Goal: Task Accomplishment & Management: Manage account settings

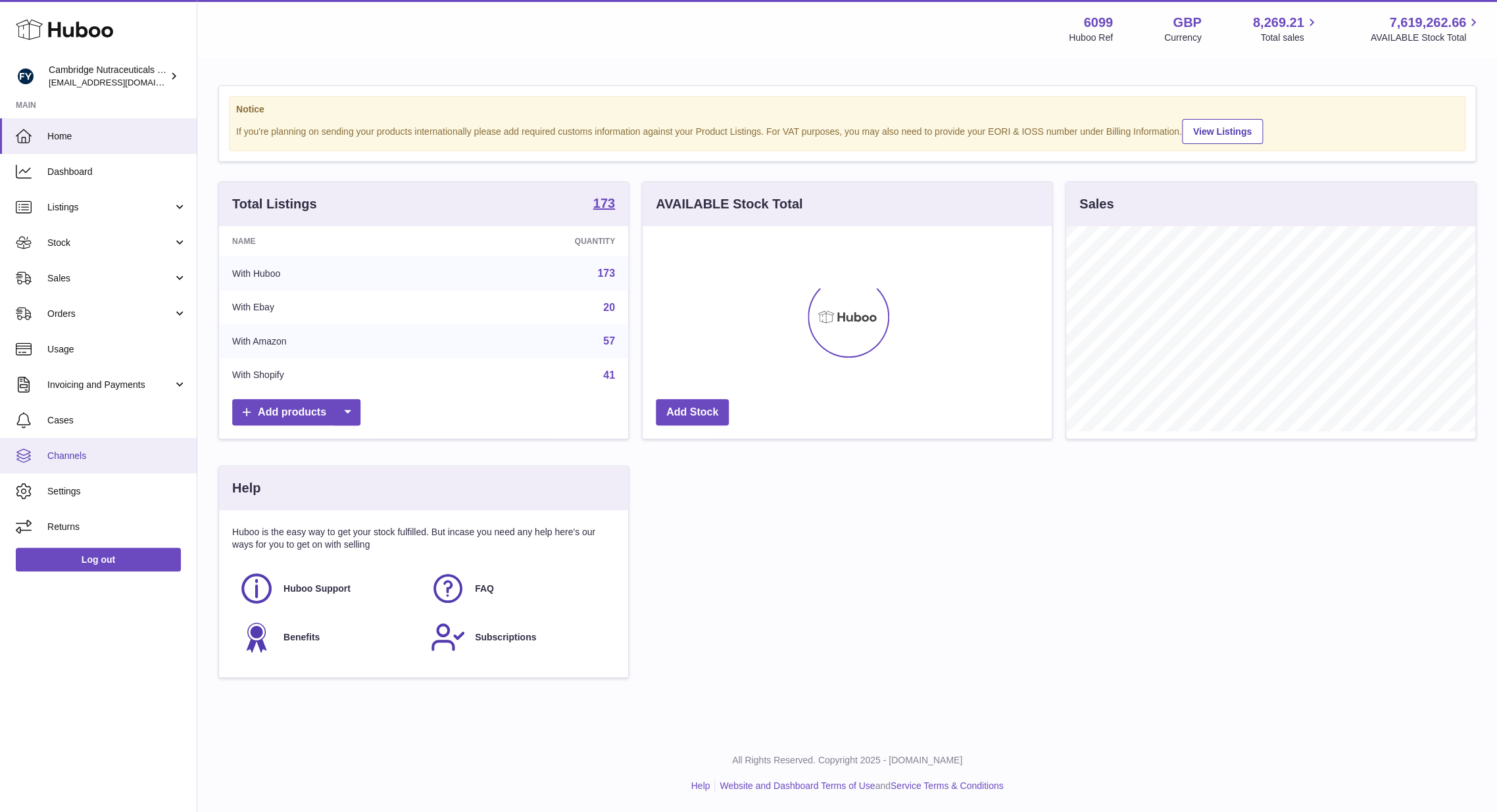
scroll to position [205, 409]
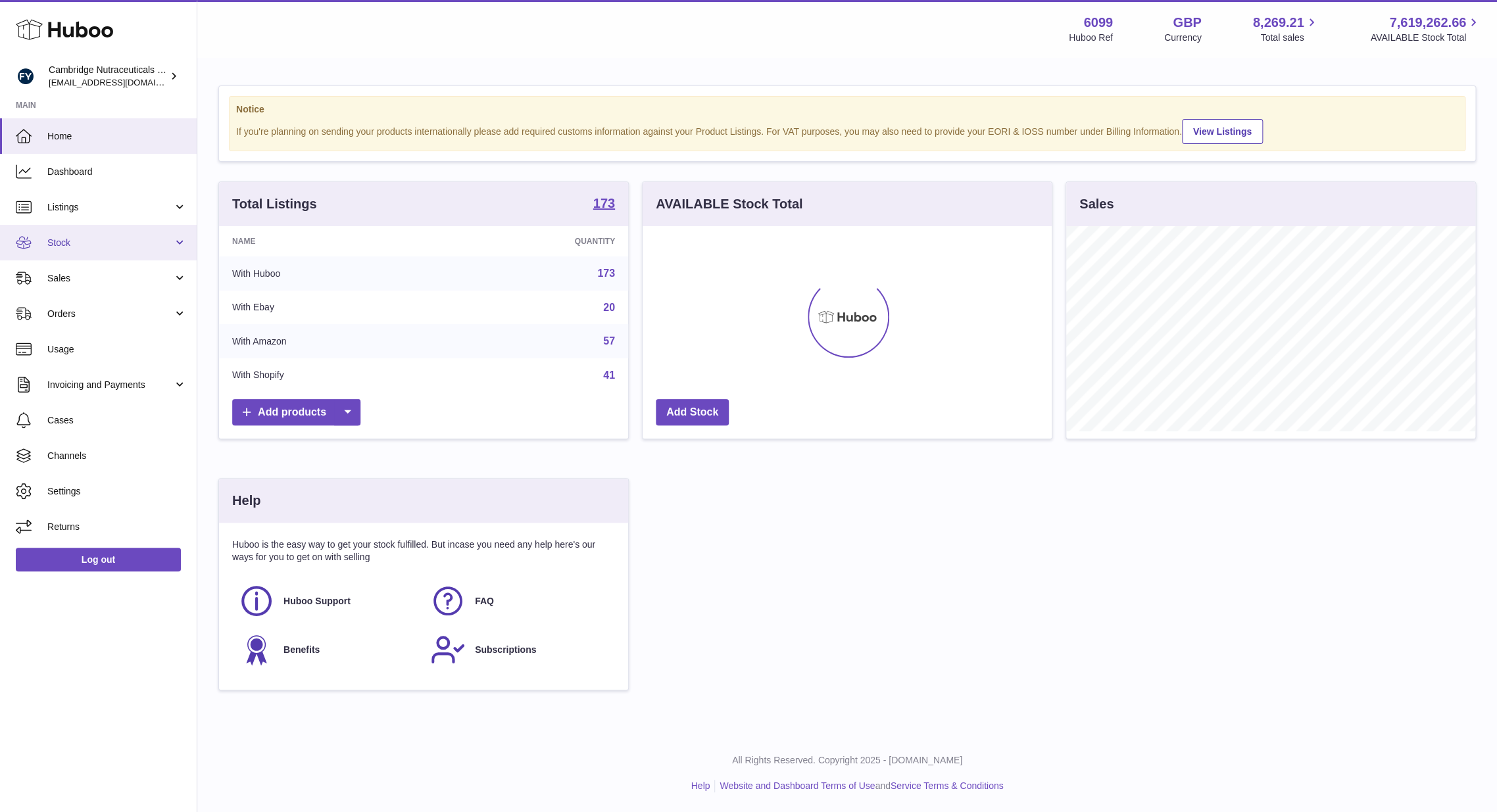
click at [78, 250] on link "Stock" at bounding box center [99, 243] width 197 height 36
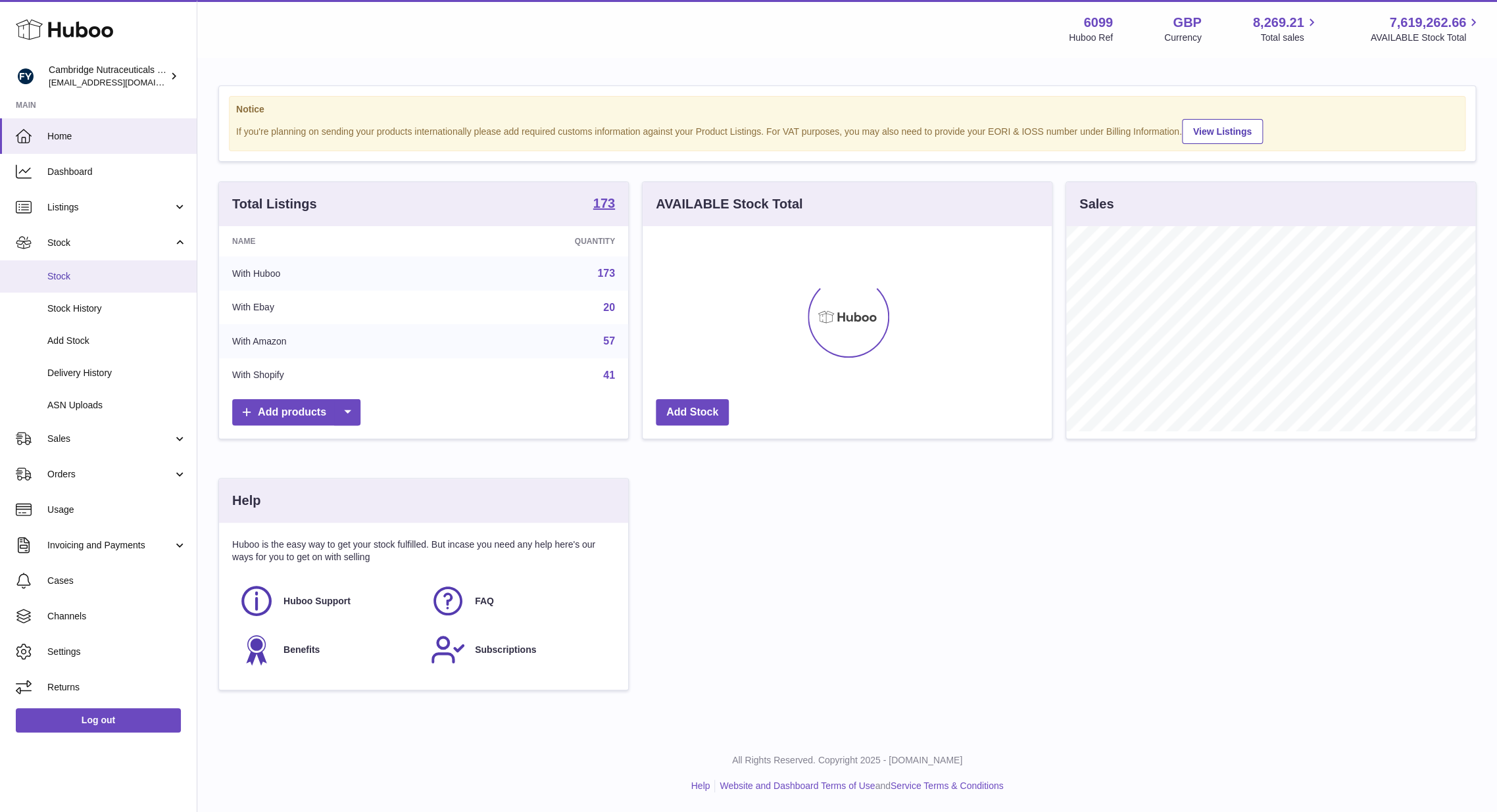
click at [71, 273] on span "Stock" at bounding box center [117, 277] width 139 height 13
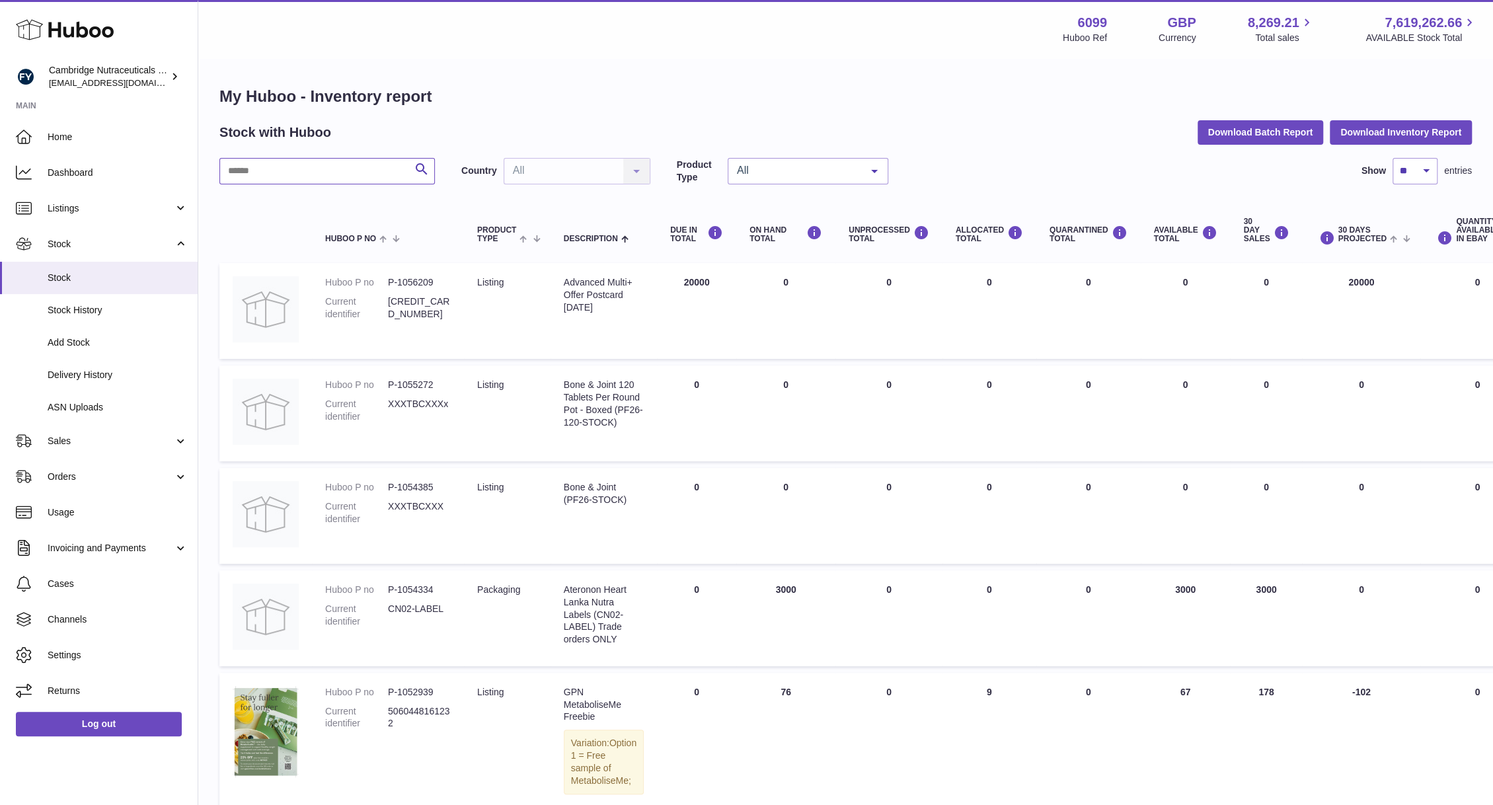
click at [276, 168] on input "text" at bounding box center [326, 171] width 215 height 26
type input "*****"
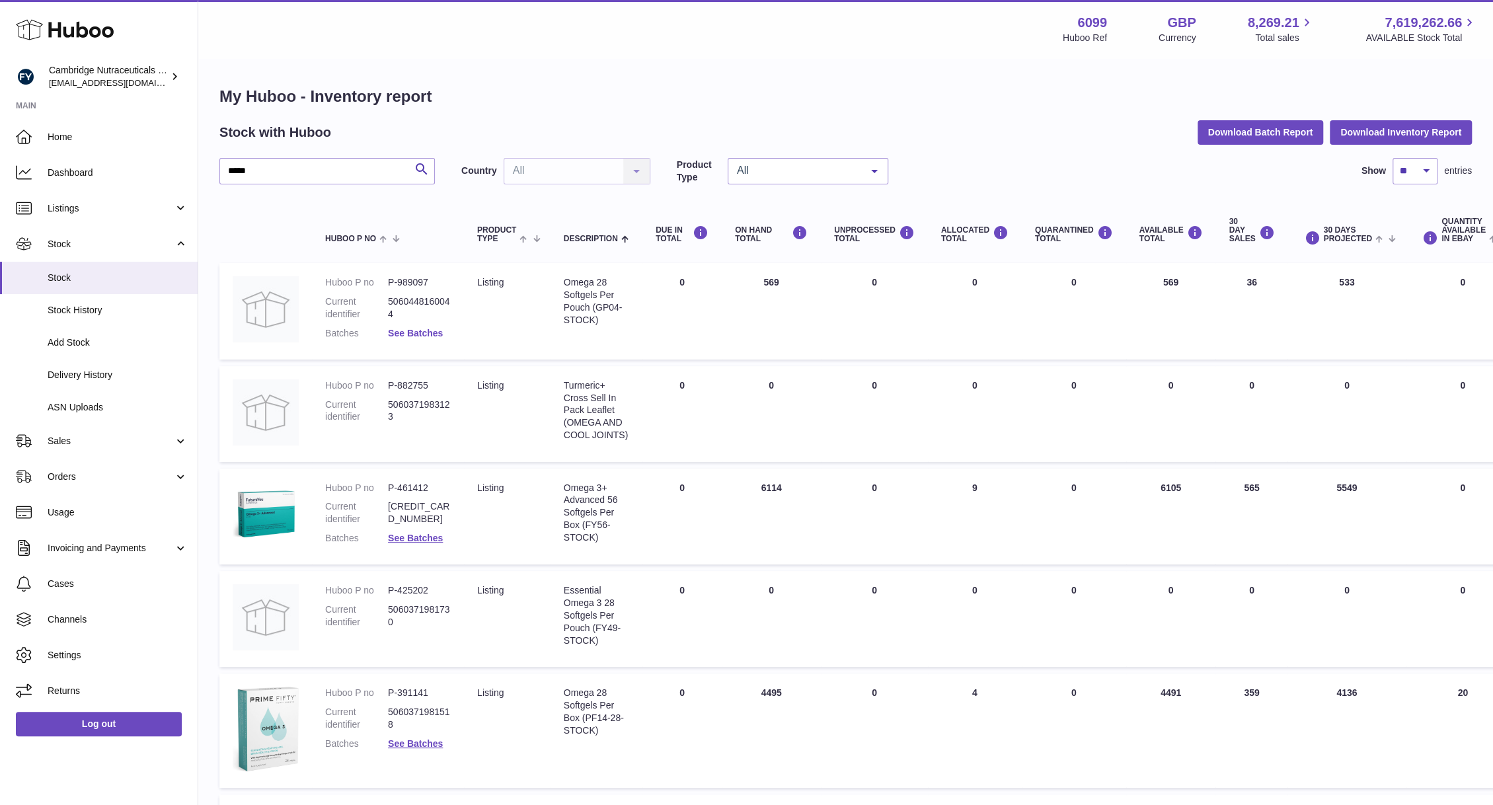
click at [415, 328] on link "See Batches" at bounding box center [415, 333] width 55 height 11
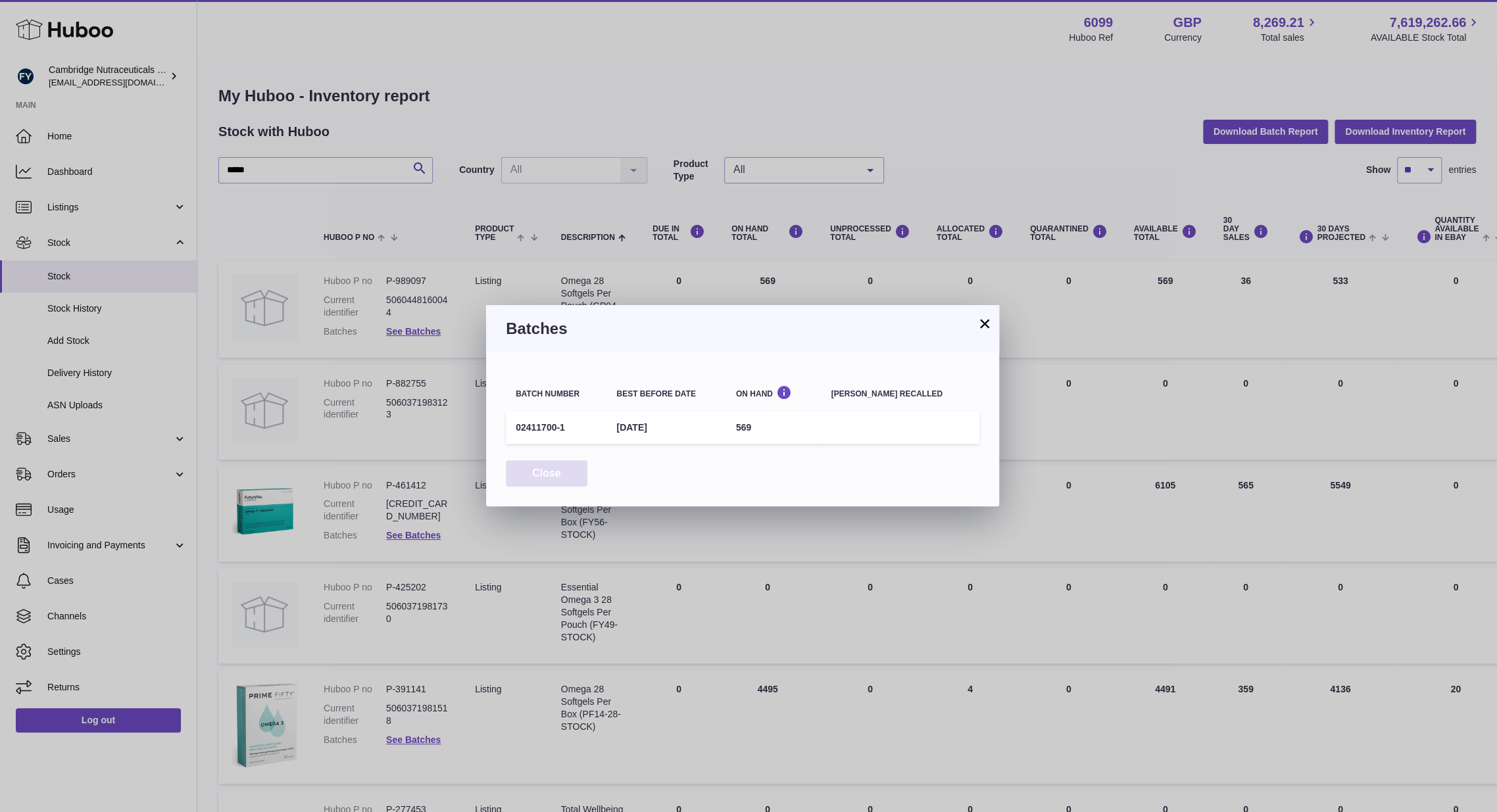
click at [533, 486] on button "Close" at bounding box center [546, 474] width 82 height 27
